Goal: Communication & Community: Ask a question

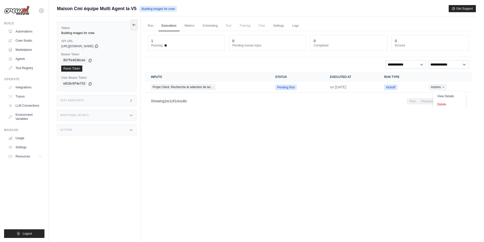
click at [253, 128] on div "Run Executions Metrics Scheduling Test Training Chat Settings Logs 1 Running 0 …" at bounding box center [308, 138] width 335 height 242
click at [148, 28] on link "Run" at bounding box center [151, 26] width 12 height 11
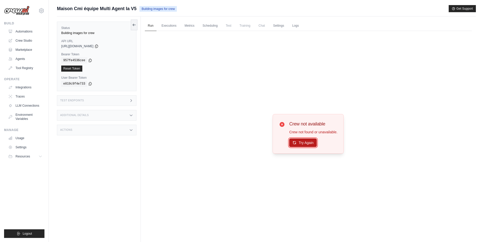
click at [305, 146] on button "Try Again" at bounding box center [303, 143] width 28 height 9
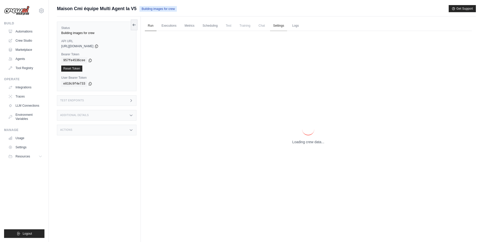
click at [283, 26] on link "Settings" at bounding box center [278, 26] width 17 height 11
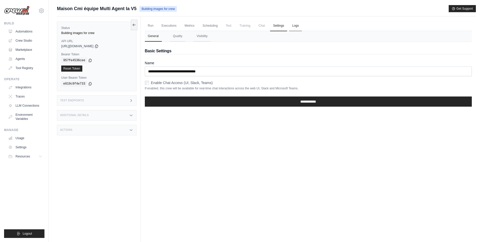
click at [294, 26] on link "Logs" at bounding box center [295, 26] width 13 height 11
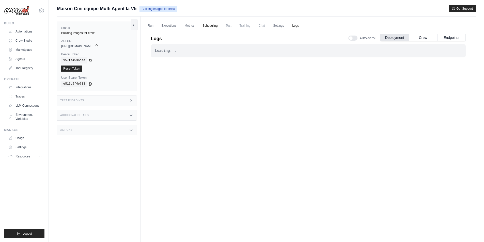
click at [211, 26] on link "Scheduling" at bounding box center [210, 26] width 21 height 11
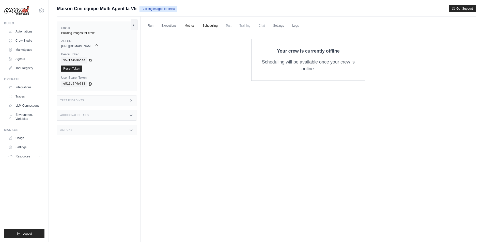
click at [189, 27] on link "Metrics" at bounding box center [190, 26] width 16 height 11
click at [165, 25] on link "Executions" at bounding box center [169, 26] width 21 height 11
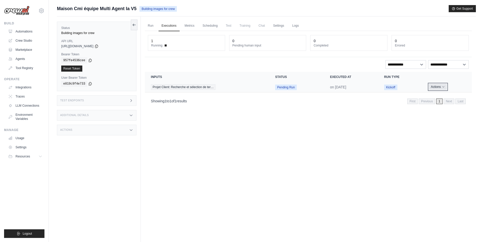
click at [443, 87] on icon "Actions for execution" at bounding box center [443, 86] width 3 height 3
click at [290, 104] on div "Showing 1 to 1 of 1 results First Previous 1 Next Last" at bounding box center [308, 101] width 315 height 7
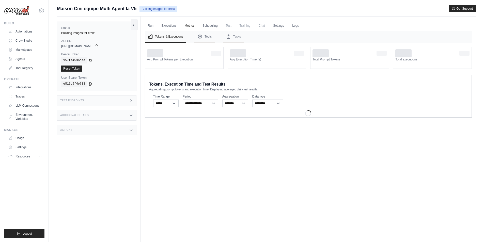
scroll to position [22, 0]
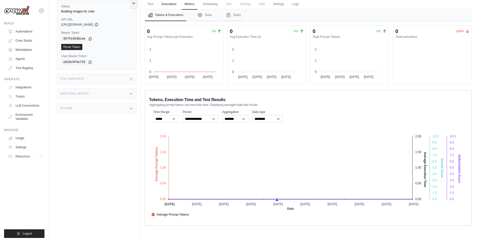
click at [167, 5] on link "Executions" at bounding box center [169, 4] width 21 height 11
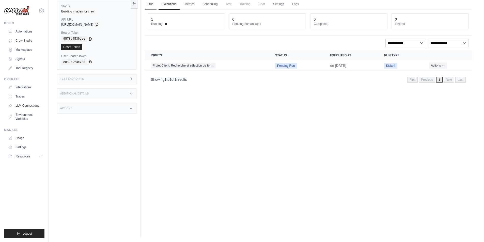
click at [154, 5] on link "Run" at bounding box center [151, 4] width 12 height 11
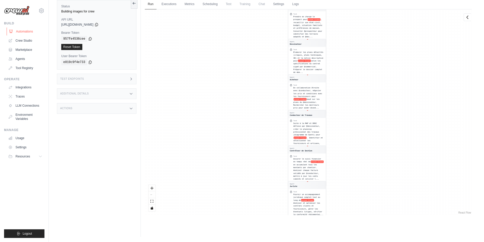
click at [22, 32] on link "Automations" at bounding box center [26, 31] width 38 height 8
click at [355, 67] on div "Agent Prospecteur Foncier Task Rechercher et sélectionner des terrains construc…" at bounding box center [308, 112] width 327 height 206
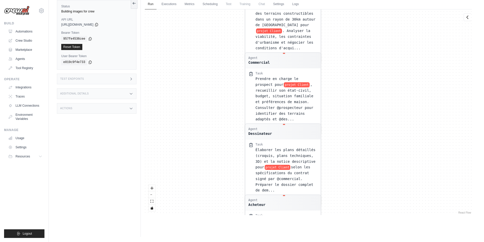
drag, startPoint x: 316, startPoint y: 49, endPoint x: 343, endPoint y: 164, distance: 117.8
click at [342, 164] on div "Agent Prospecteur Foncier Task Rechercher et sélectionner des terrains construc…" at bounding box center [308, 112] width 327 height 206
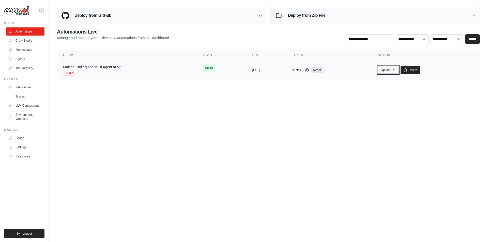
click at [399, 70] on button "Options" at bounding box center [388, 70] width 21 height 8
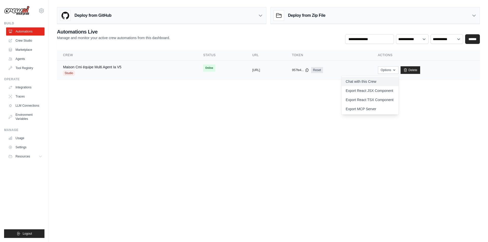
click at [381, 81] on link "Chat with this Crew" at bounding box center [370, 81] width 57 height 9
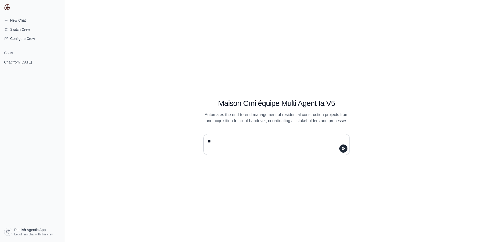
type textarea "*"
type textarea "**********"
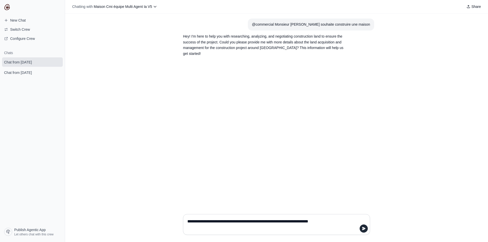
type textarea "**********"
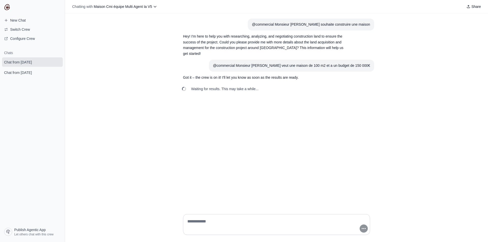
click at [238, 75] on p "Got it – the crew is on it! I'll let you know as soon as the results are ready." at bounding box center [264, 78] width 163 height 6
click at [232, 86] on span "Waiting for results. This may take a while..." at bounding box center [224, 88] width 67 height 5
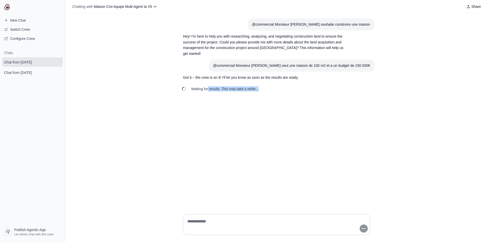
click at [232, 86] on span "Waiting for results. This may take a while..." at bounding box center [224, 88] width 67 height 5
click at [216, 78] on section "Got it – the crew is on it! I'll let you know as soon as the results are ready." at bounding box center [264, 78] width 171 height 12
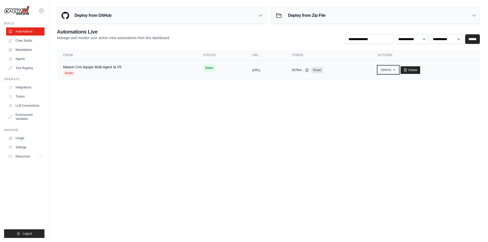
click at [399, 70] on button "Options" at bounding box center [388, 70] width 21 height 8
click at [326, 74] on td "copied 957fe4... Reset" at bounding box center [329, 71] width 86 height 20
